Goal: Task Accomplishment & Management: Complete application form

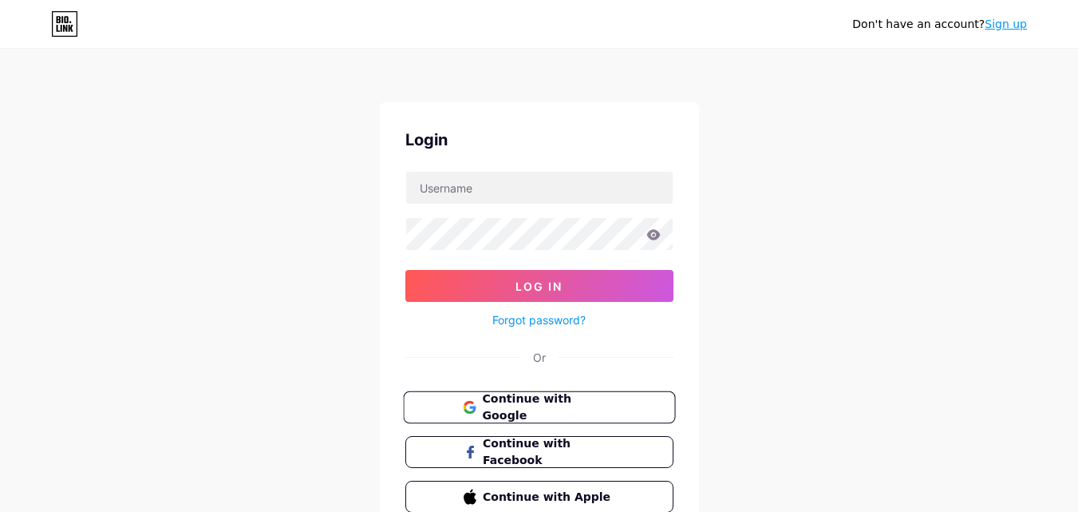
click at [494, 402] on span "Continue with Google" at bounding box center [548, 407] width 133 height 34
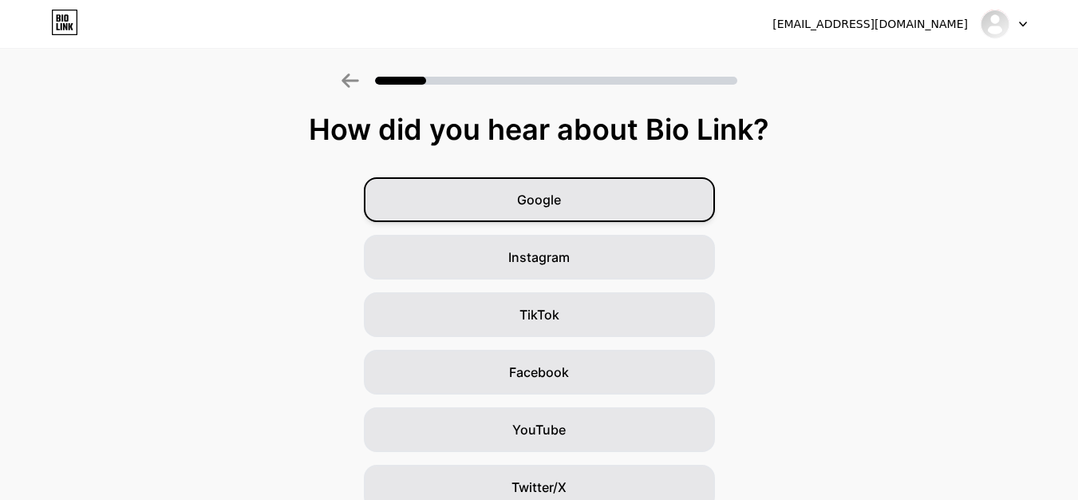
click at [569, 193] on div "Google" at bounding box center [539, 199] width 351 height 45
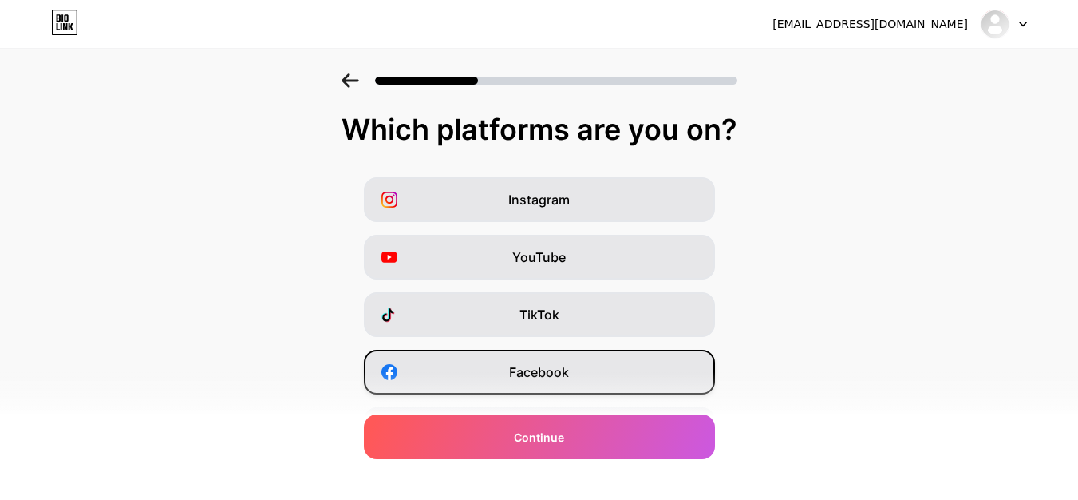
click at [585, 374] on div "Facebook" at bounding box center [539, 372] width 351 height 45
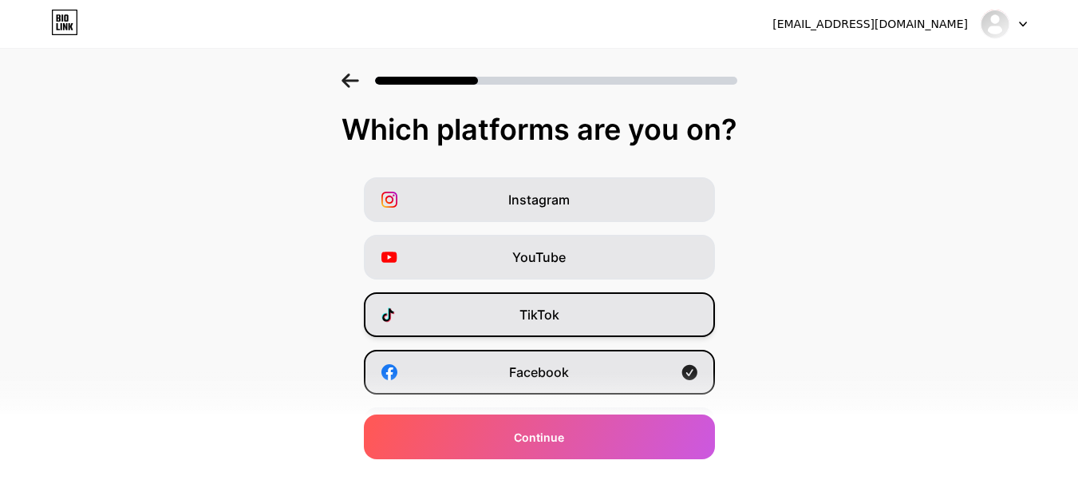
click at [582, 316] on div "TikTok" at bounding box center [539, 314] width 351 height 45
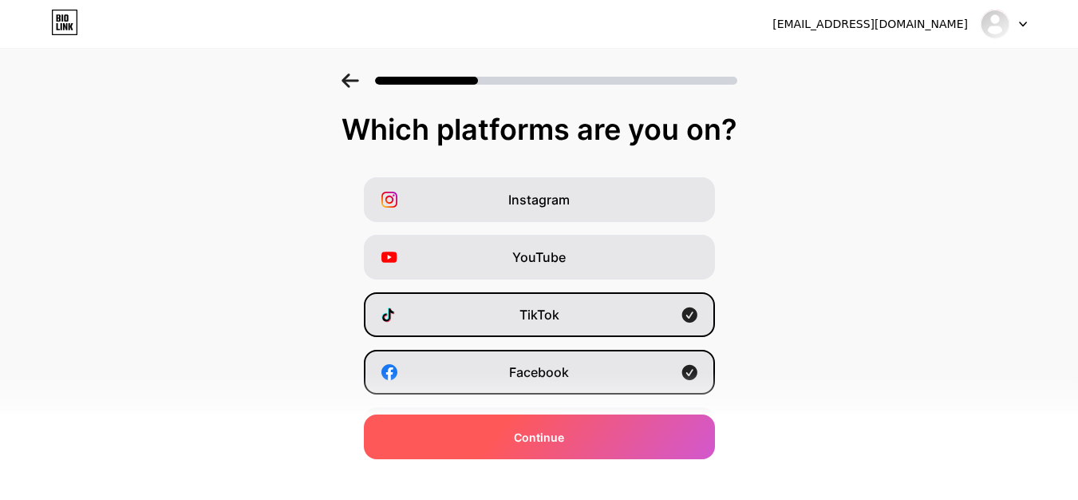
click at [592, 425] on div "Continue" at bounding box center [539, 436] width 351 height 45
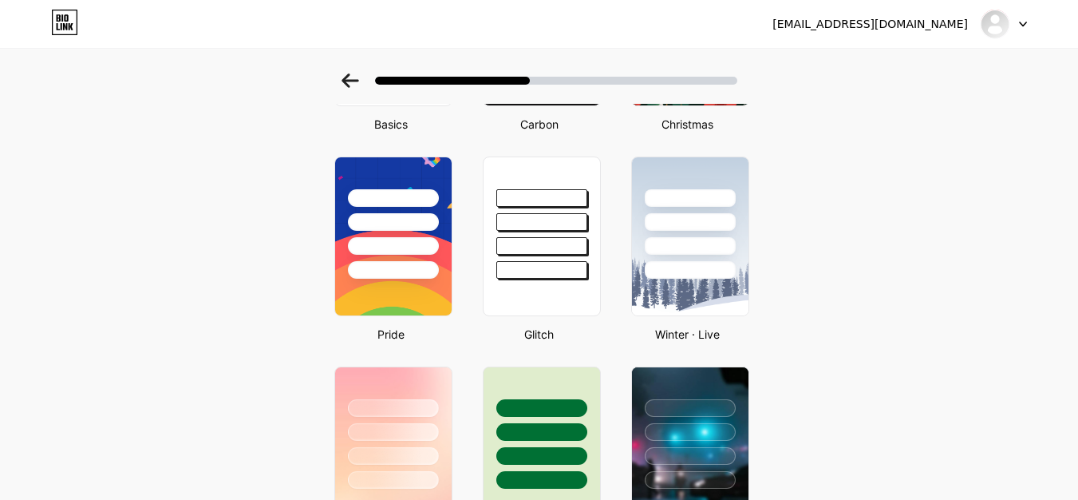
scroll to position [232, 0]
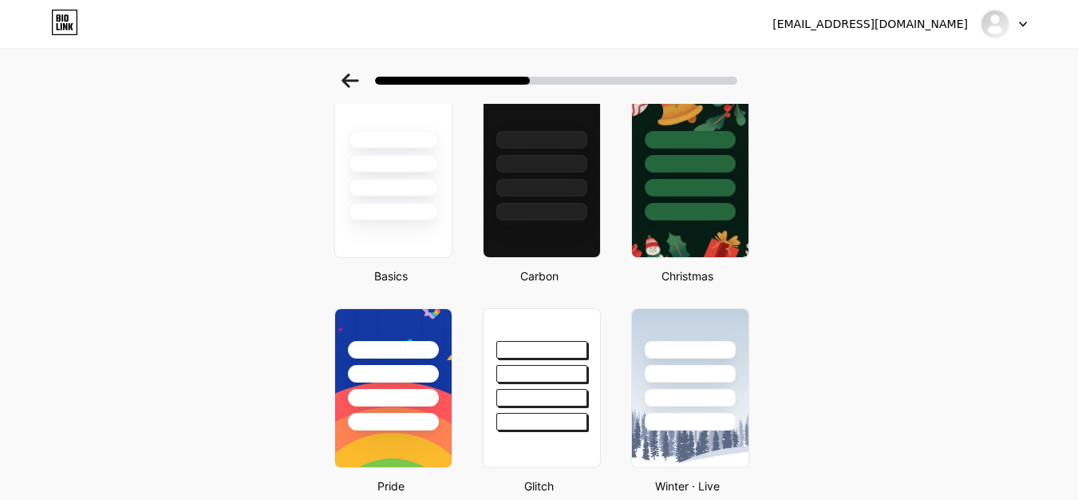
scroll to position [61, 0]
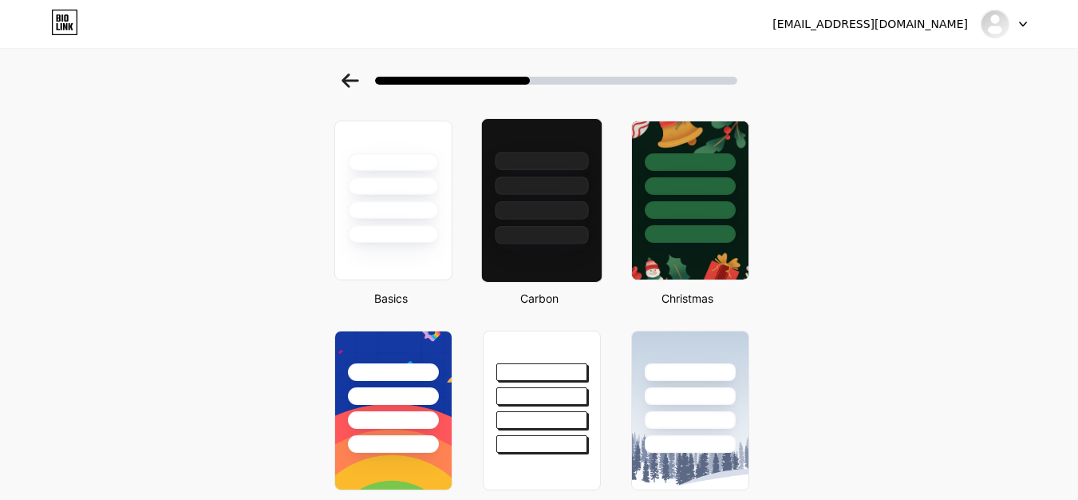
click at [580, 208] on div at bounding box center [541, 210] width 93 height 18
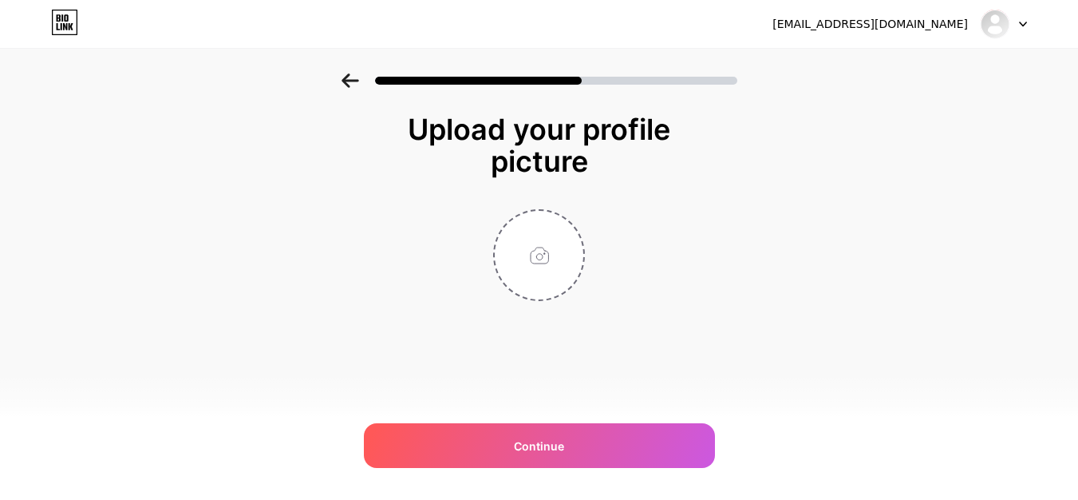
scroll to position [0, 0]
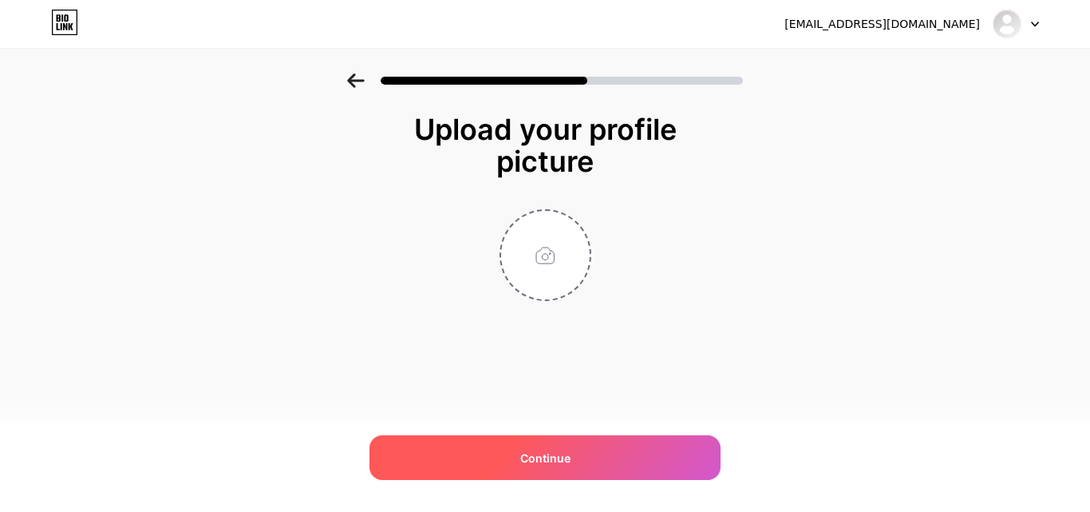
click at [594, 452] on div "Continue" at bounding box center [545, 457] width 351 height 45
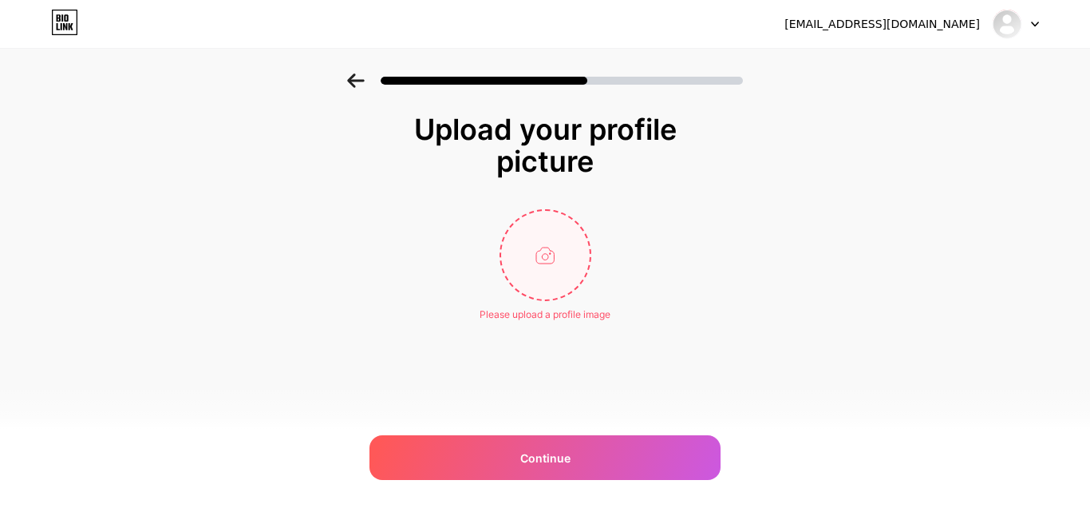
click at [553, 252] on input "file" at bounding box center [545, 255] width 89 height 89
type input "C:\fakepath\7daab357-e79e-41f2-b659-35a974749783.jpg"
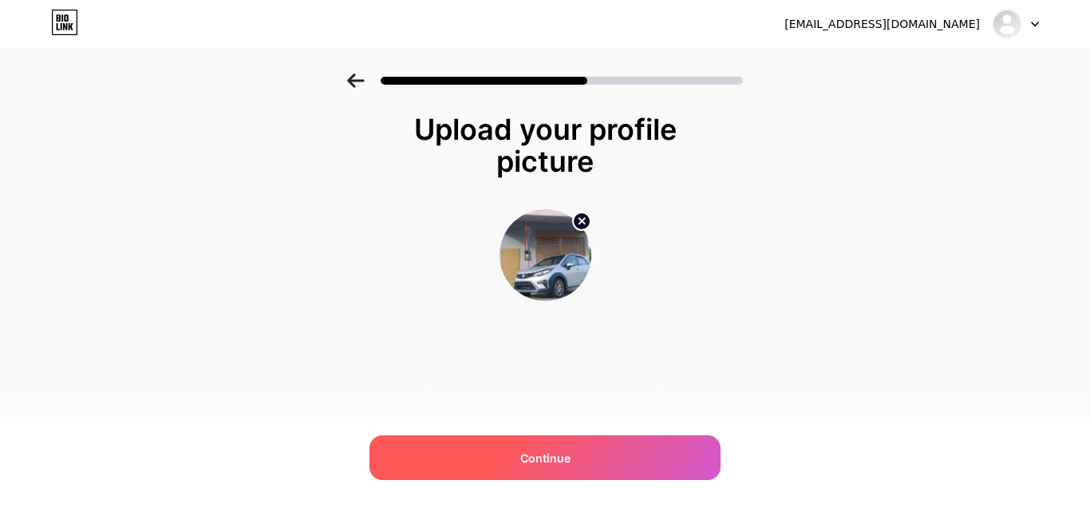
click at [639, 473] on div "Continue" at bounding box center [545, 457] width 351 height 45
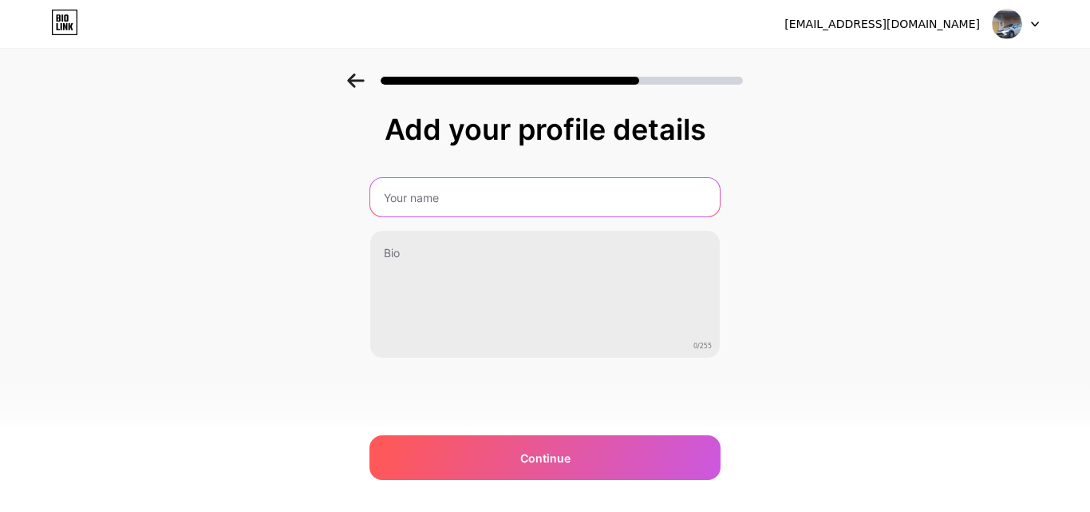
click at [590, 196] on input "text" at bounding box center [545, 197] width 350 height 38
type input "yegkantan"
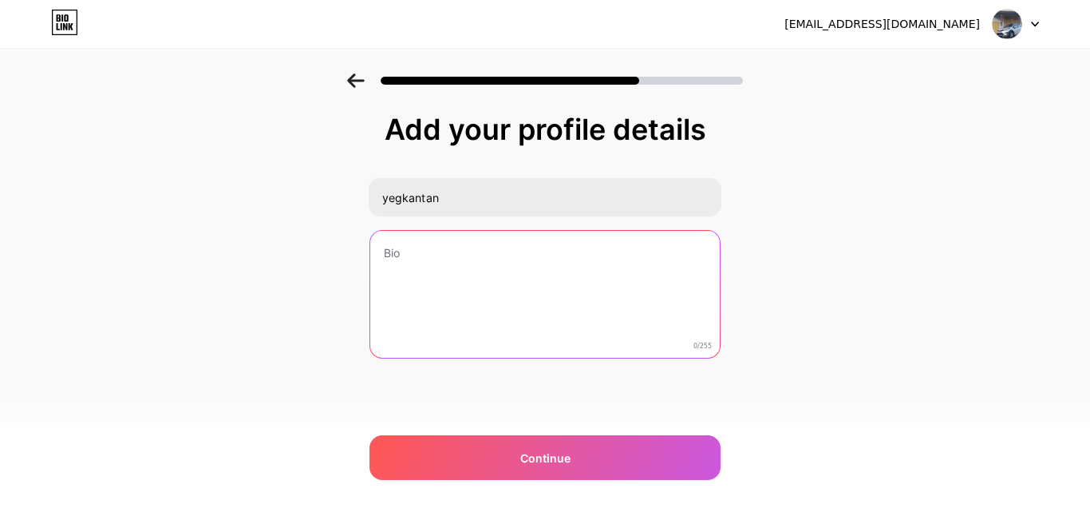
click at [547, 259] on textarea at bounding box center [545, 295] width 350 height 129
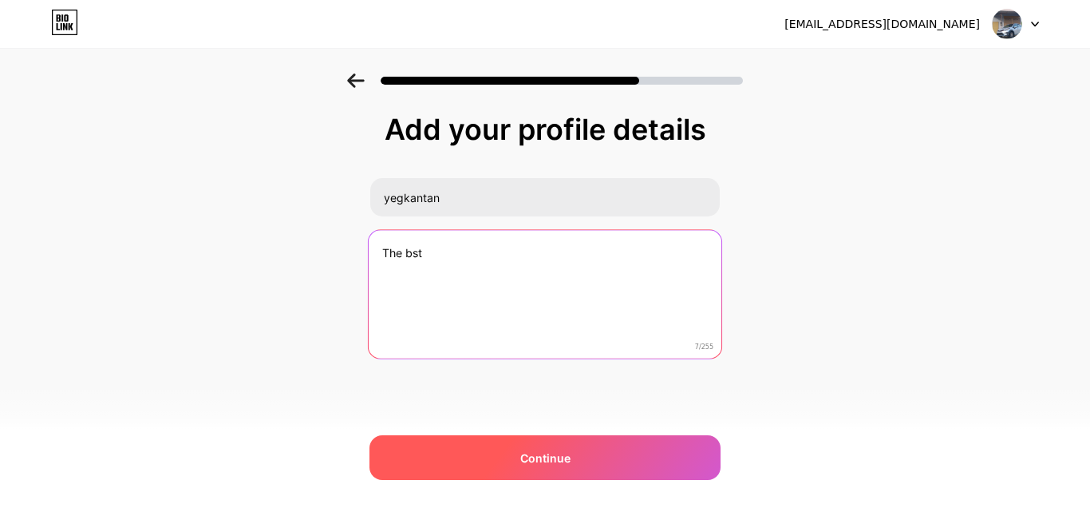
type textarea "The bst"
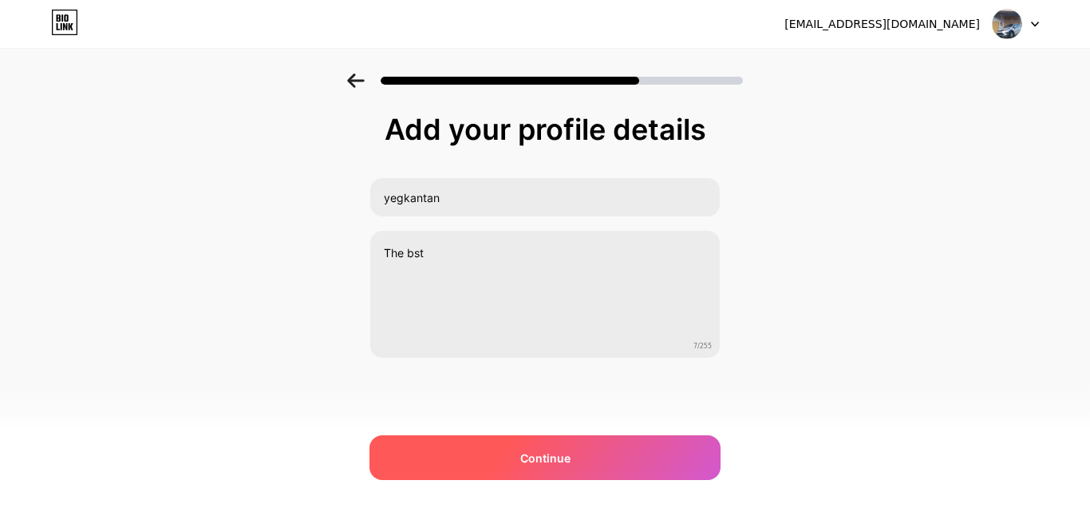
click at [615, 466] on div "Continue" at bounding box center [545, 457] width 351 height 45
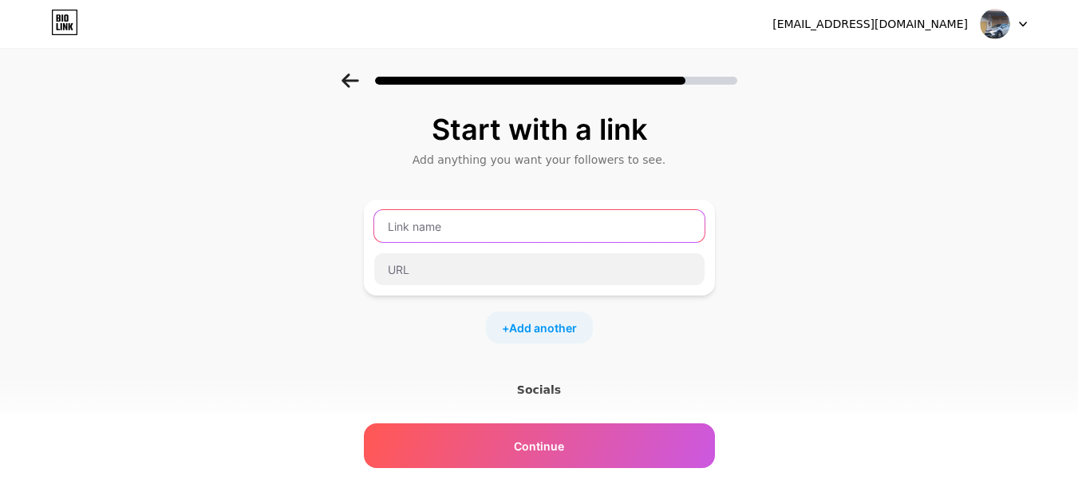
click at [462, 236] on input "text" at bounding box center [539, 226] width 330 height 32
click at [481, 232] on input "text" at bounding box center [539, 226] width 330 height 32
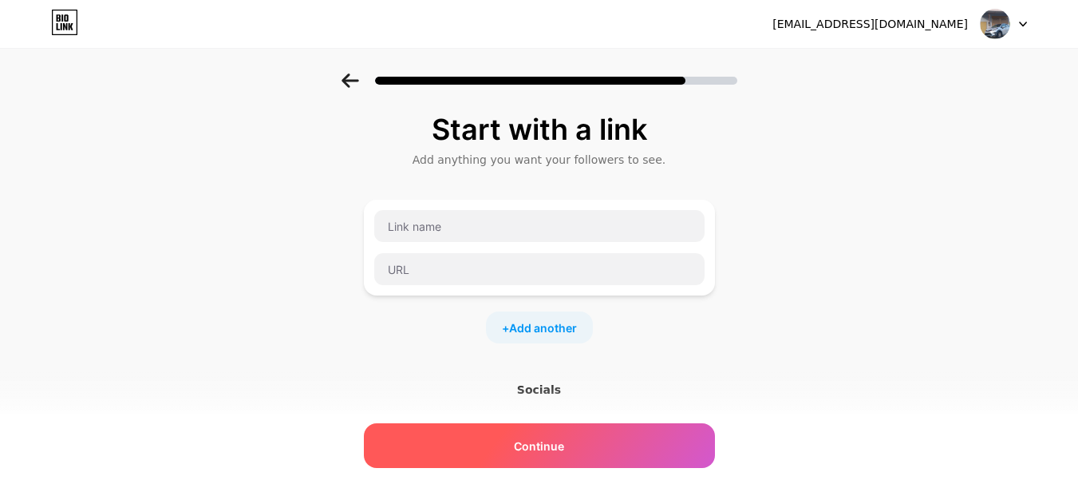
click at [564, 433] on div "Continue" at bounding box center [539, 445] width 351 height 45
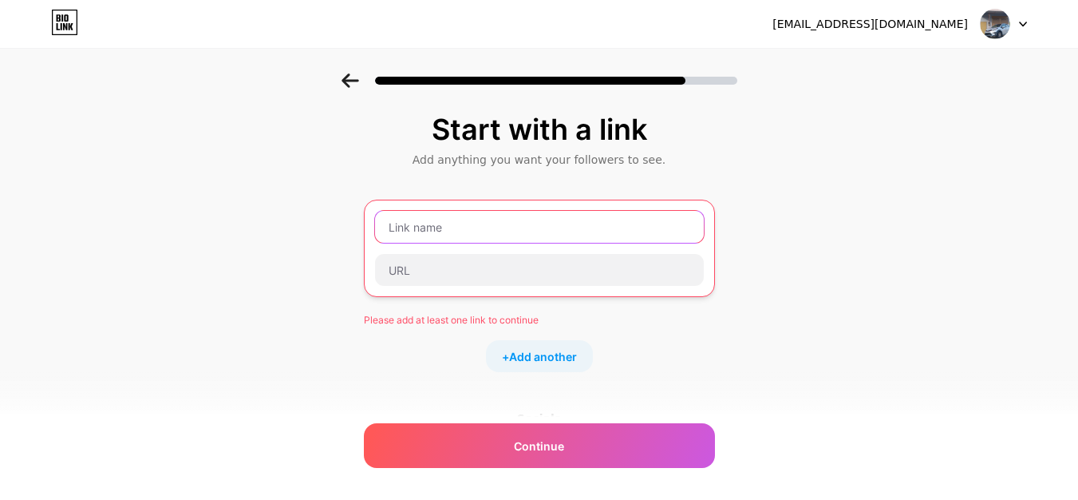
click at [503, 232] on input "text" at bounding box center [539, 227] width 329 height 32
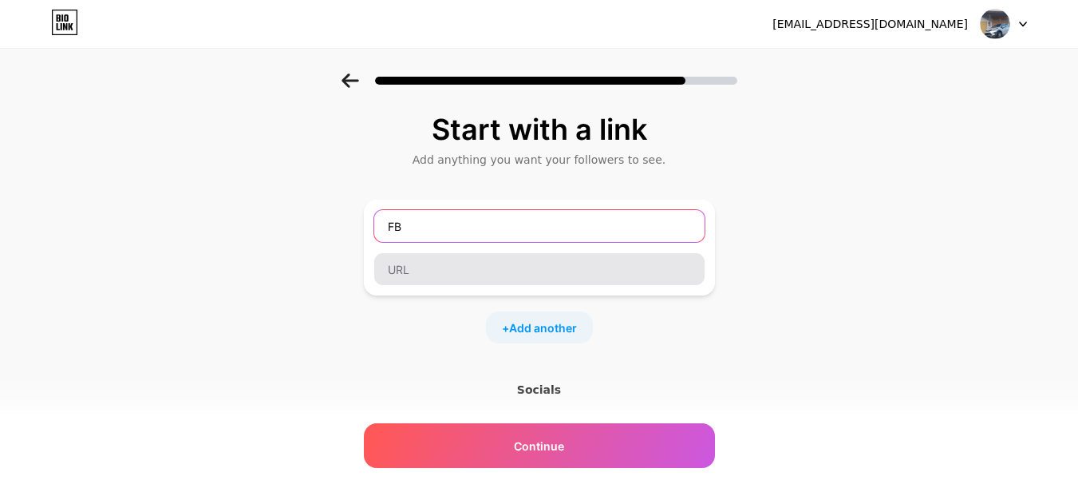
type input "FB"
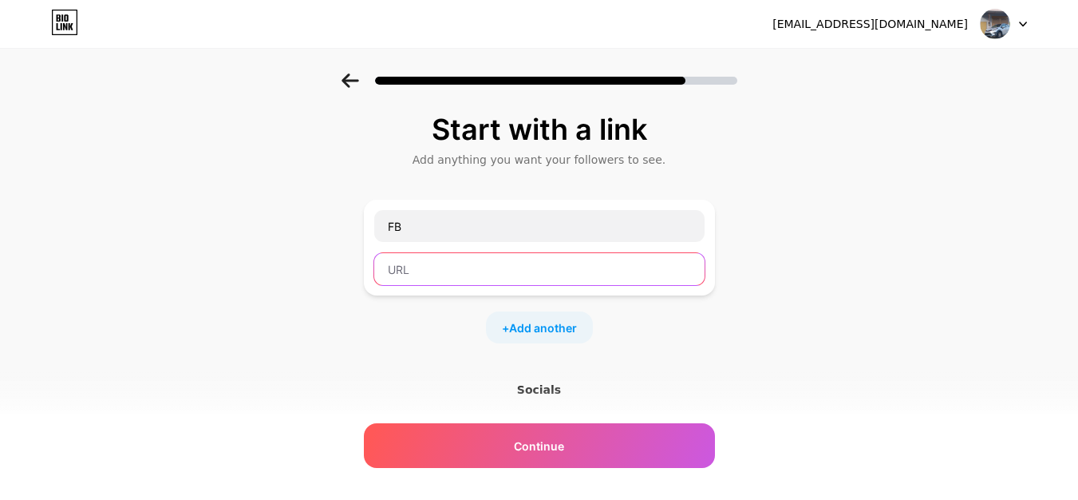
click at [520, 263] on input "text" at bounding box center [539, 269] width 330 height 32
paste input "[URL][DOMAIN_NAME]"
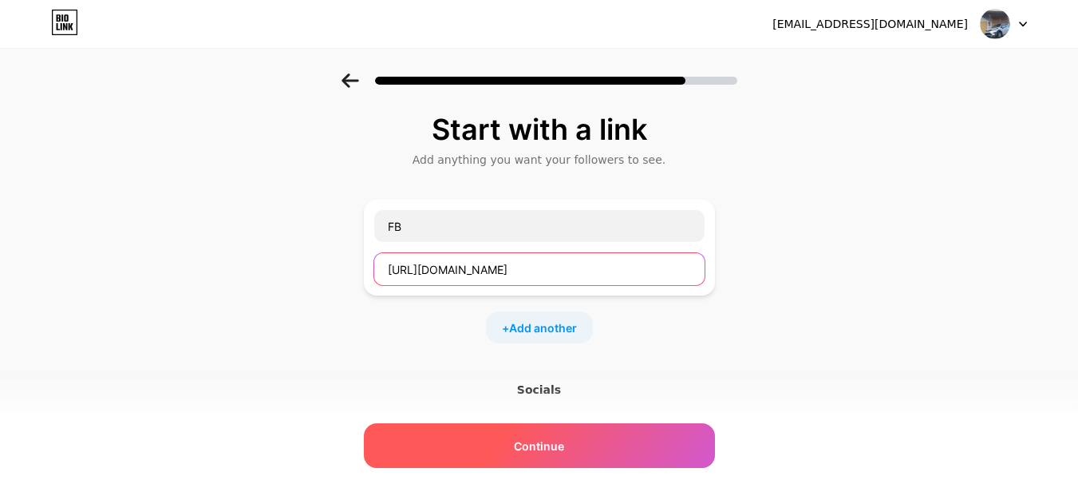
type input "https://www.facebook.com/profile.php?id=61581060412725"
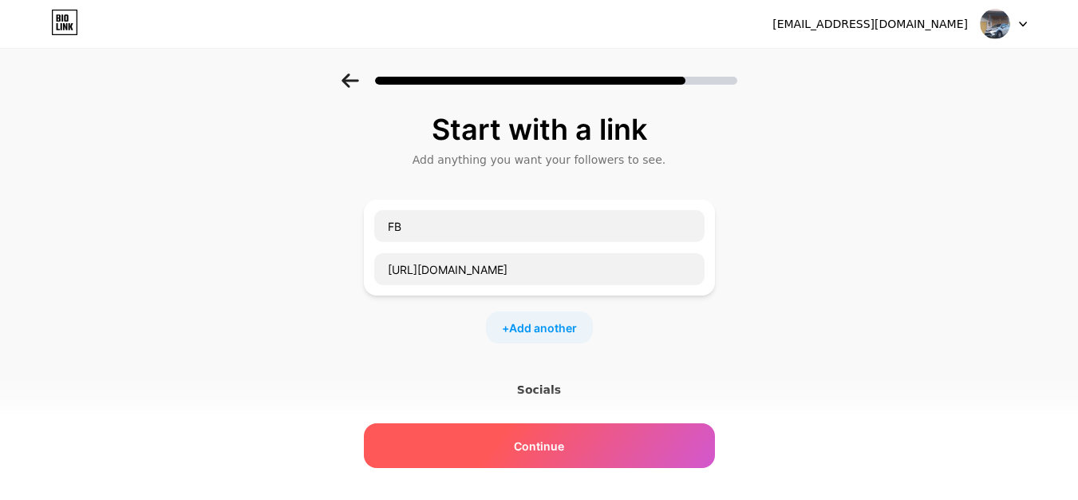
click at [572, 430] on div "Continue" at bounding box center [539, 445] width 351 height 45
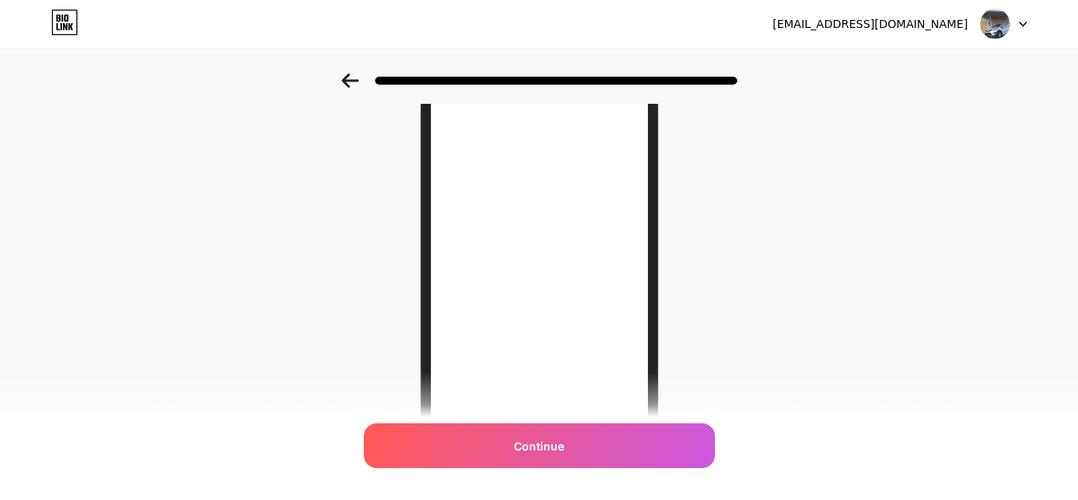
scroll to position [169, 0]
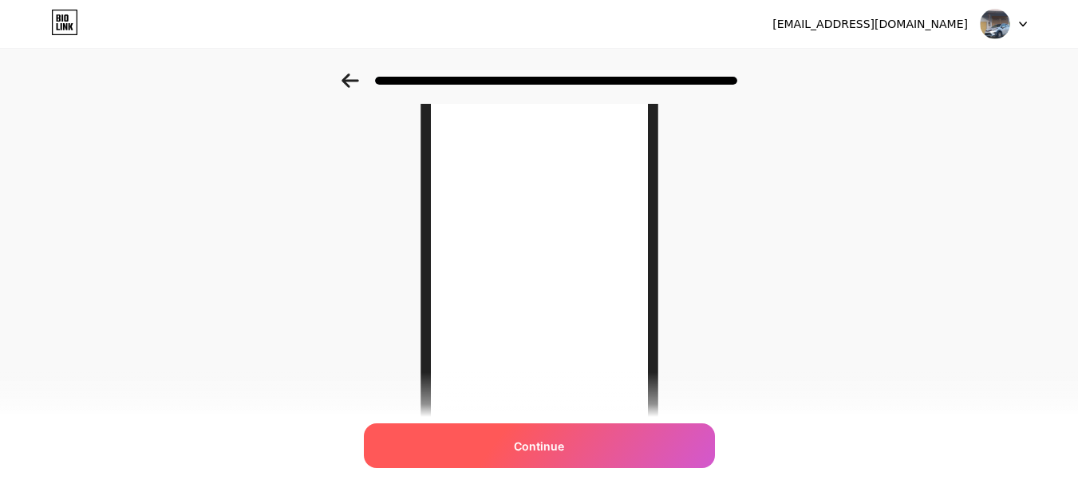
click at [555, 456] on div "Continue" at bounding box center [539, 445] width 351 height 45
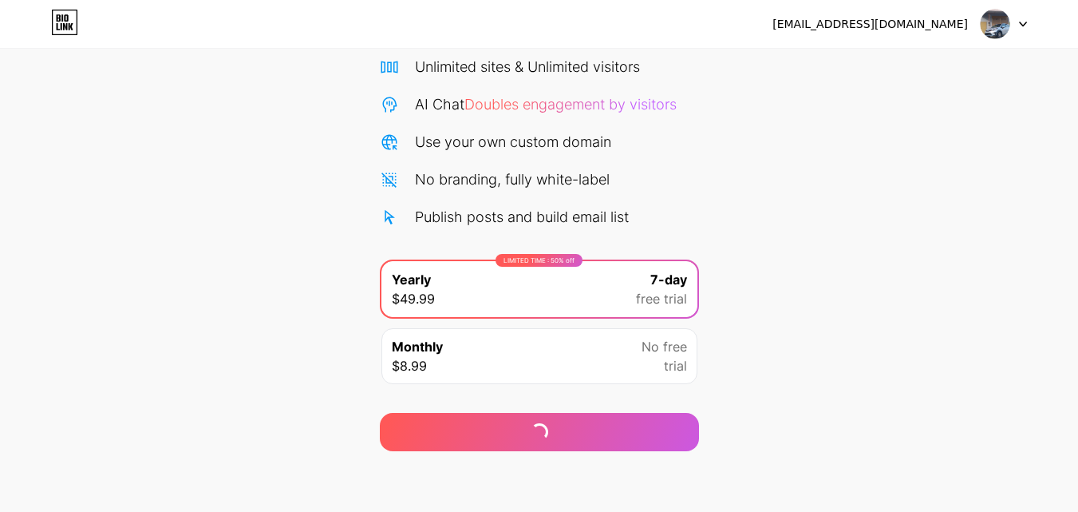
scroll to position [131, 0]
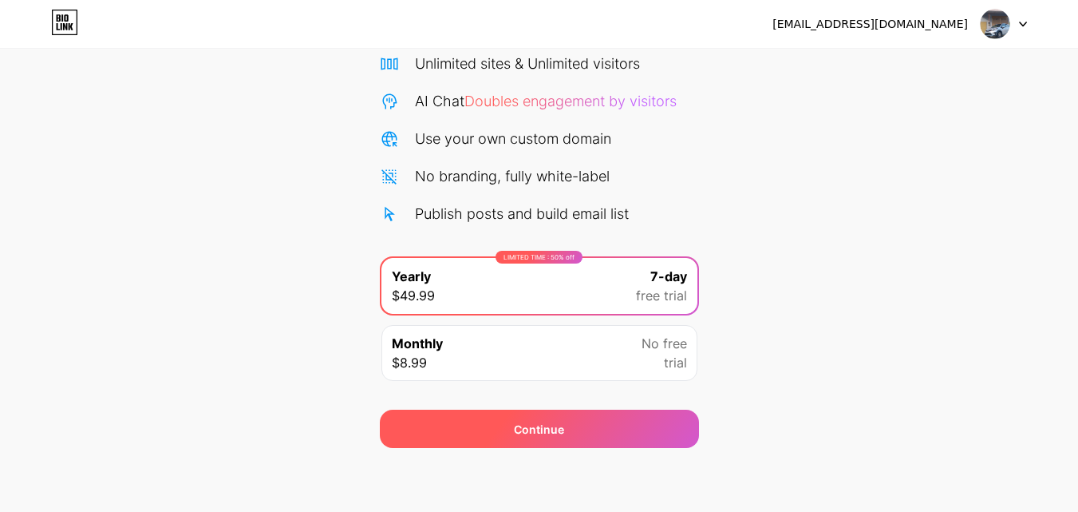
click at [584, 426] on div "Continue" at bounding box center [539, 429] width 319 height 38
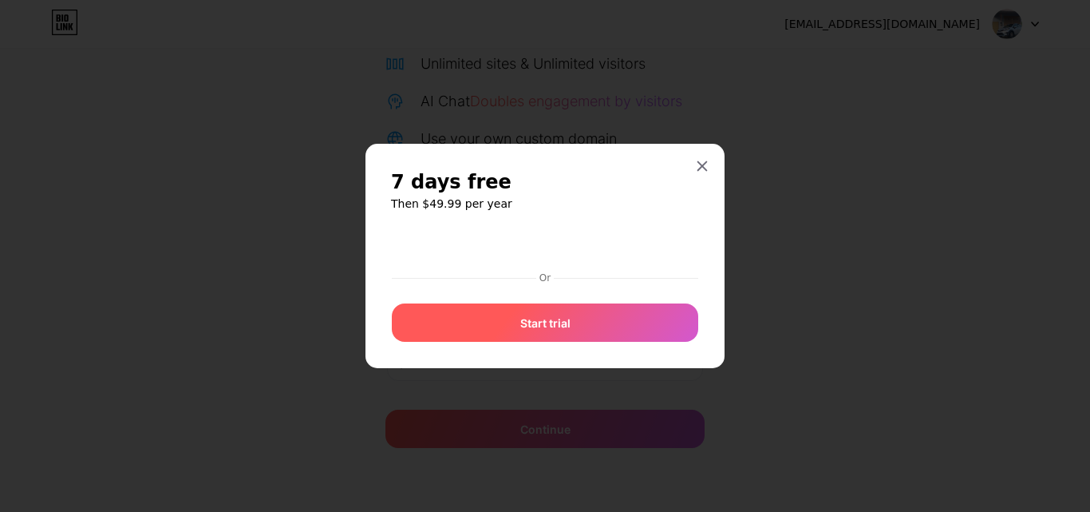
click at [584, 330] on div "Start trial" at bounding box center [545, 322] width 307 height 38
click at [584, 330] on div at bounding box center [545, 322] width 307 height 38
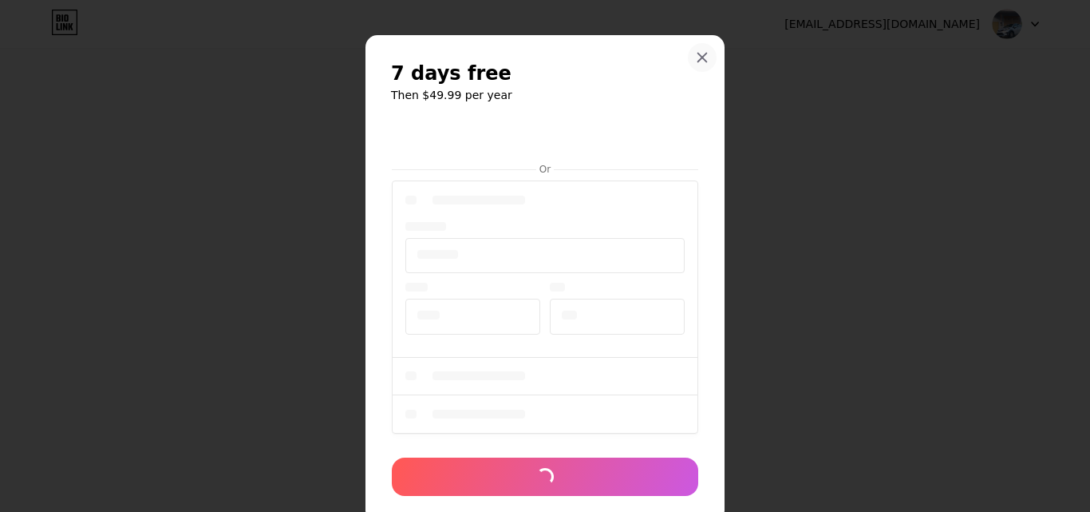
click at [698, 64] on div at bounding box center [702, 57] width 29 height 29
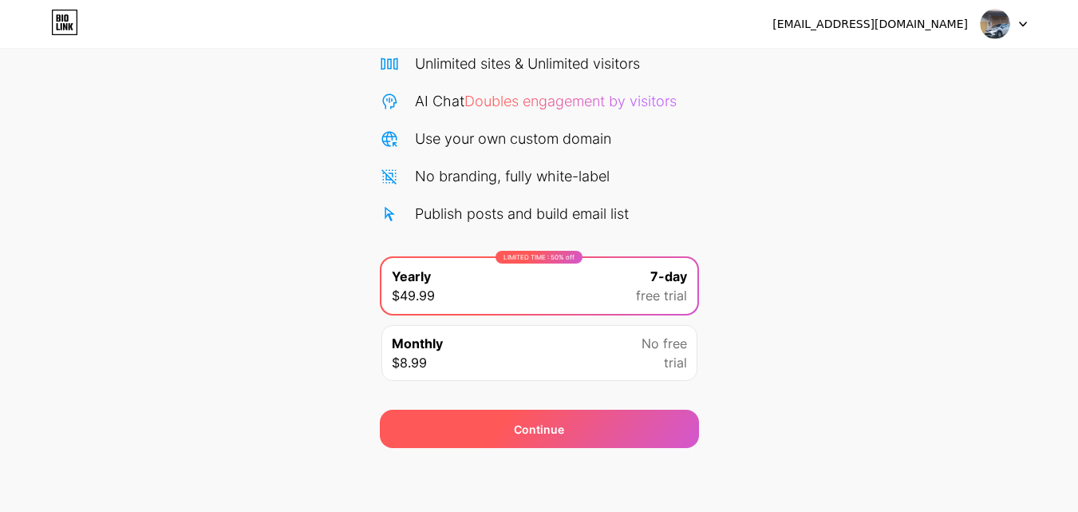
click at [635, 439] on div "Continue" at bounding box center [539, 429] width 319 height 38
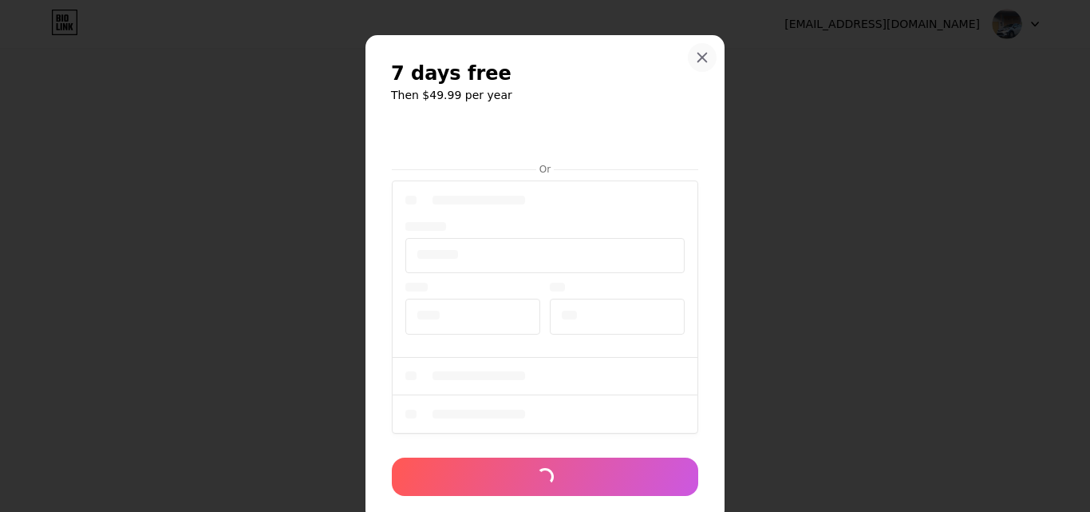
click at [700, 54] on icon at bounding box center [702, 57] width 9 height 9
